Goal: Navigation & Orientation: Go to known website

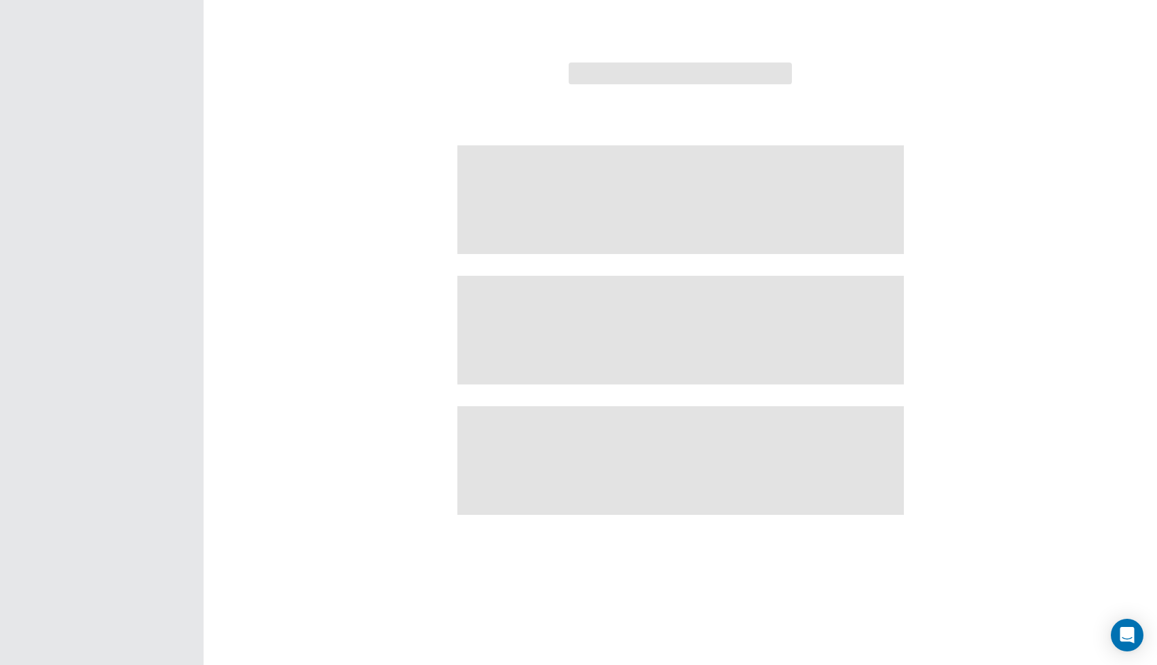
click at [320, 1] on div at bounding box center [578, 332] width 1157 height 665
